Goal: Find specific page/section: Find specific page/section

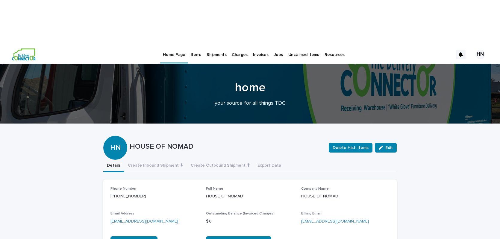
click at [194, 45] on p "Items" at bounding box center [196, 51] width 10 height 13
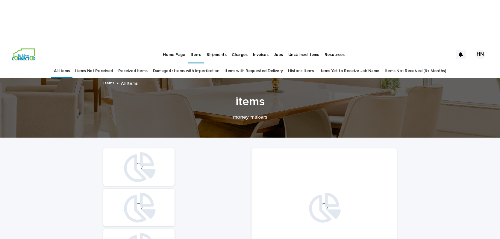
click at [181, 64] on link "Damaged / Items with Imperfection" at bounding box center [186, 71] width 67 height 14
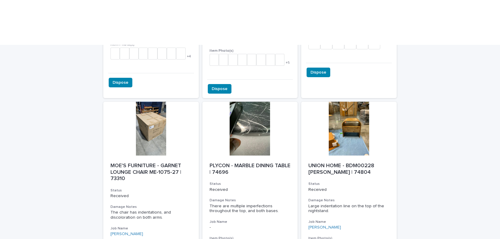
scroll to position [1403, 0]
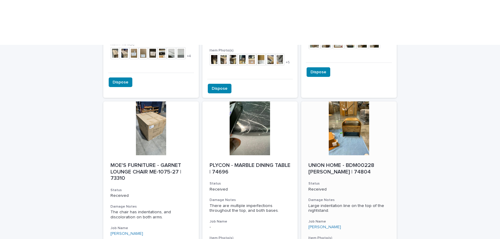
click at [355, 102] on div at bounding box center [349, 129] width 96 height 54
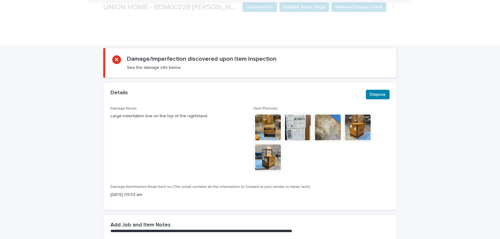
scroll to position [154, 0]
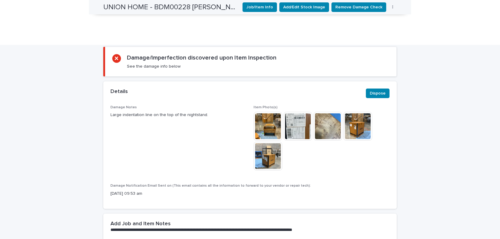
click at [259, 112] on img at bounding box center [268, 126] width 29 height 29
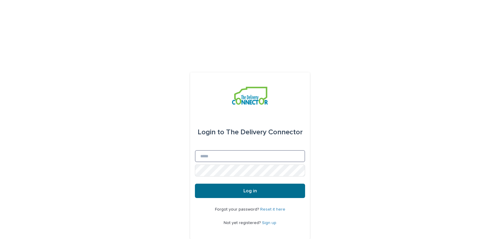
type input "**********"
click at [245, 189] on span "Log in" at bounding box center [250, 191] width 13 height 5
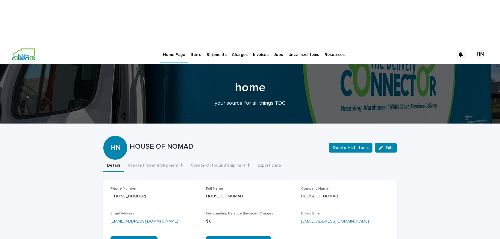
click at [196, 45] on p "Items" at bounding box center [196, 51] width 10 height 13
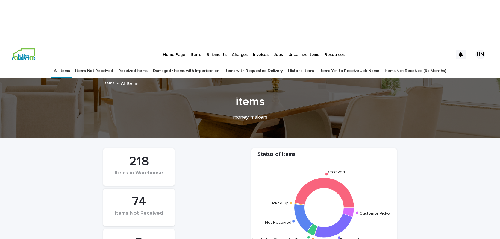
click at [133, 64] on link "Received Items" at bounding box center [132, 71] width 29 height 14
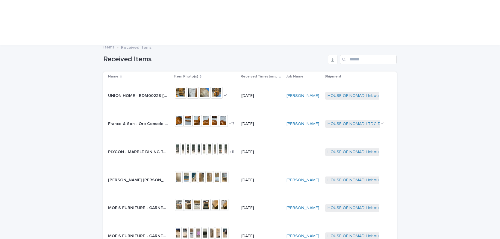
scroll to position [43, 0]
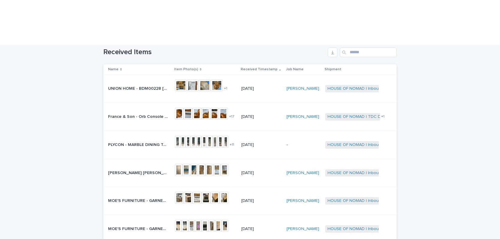
click at [136, 141] on p "PLYCON - MARBLE DINING TABLE | 74696" at bounding box center [138, 144] width 61 height 6
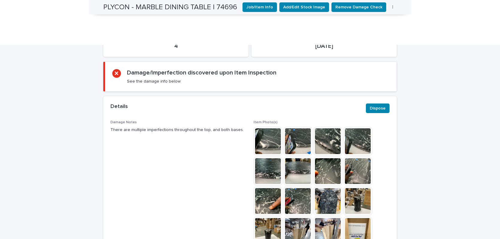
scroll to position [164, 0]
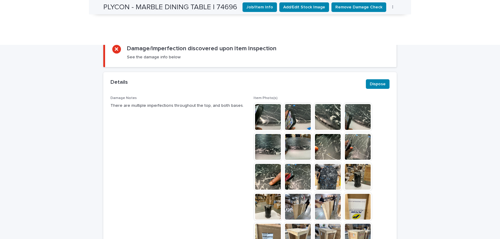
click at [326, 163] on img at bounding box center [328, 177] width 29 height 29
